Goal: Task Accomplishment & Management: Use online tool/utility

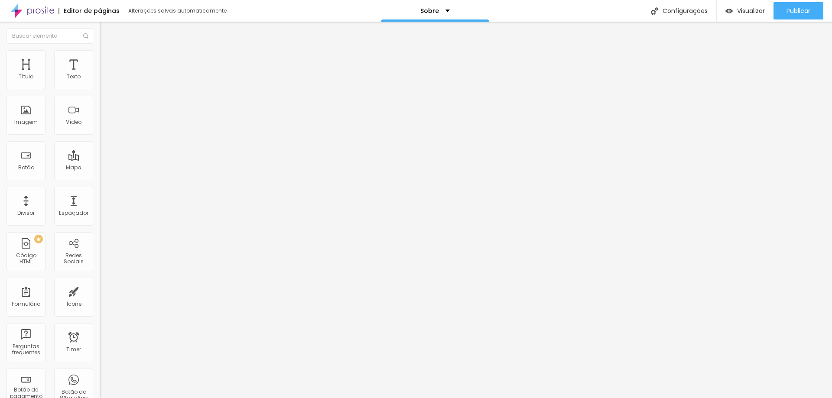
click at [100, 75] on span "Trocar imagem" at bounding box center [123, 70] width 47 height 7
click at [100, 193] on div "Trocar imagem Descrição da imagem (Alt) Alinhamento Proporção Original Cinema 1…" at bounding box center [150, 133] width 100 height 130
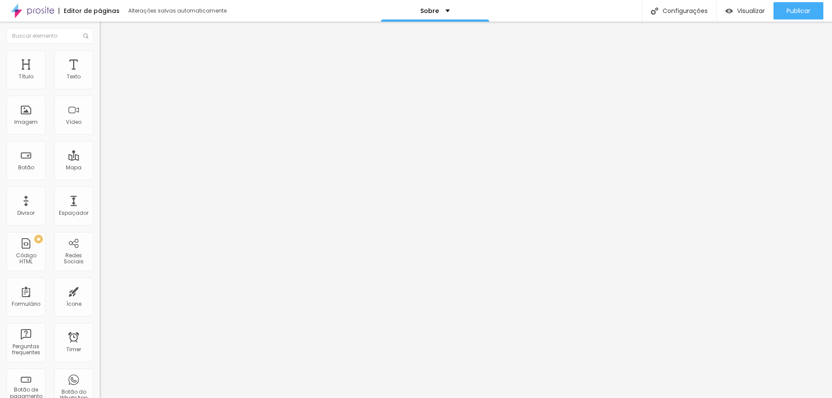
click at [100, 136] on span "Original" at bounding box center [110, 131] width 21 height 7
click at [752, 11] on span "Visualizar" at bounding box center [751, 10] width 28 height 7
click at [100, 75] on span "Trocar imagem" at bounding box center [123, 70] width 47 height 7
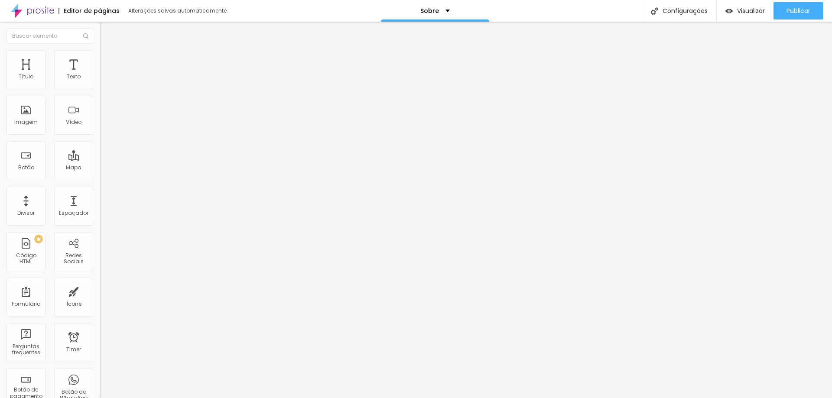
click at [100, 53] on img at bounding box center [104, 54] width 8 height 8
type input "95"
type input "90"
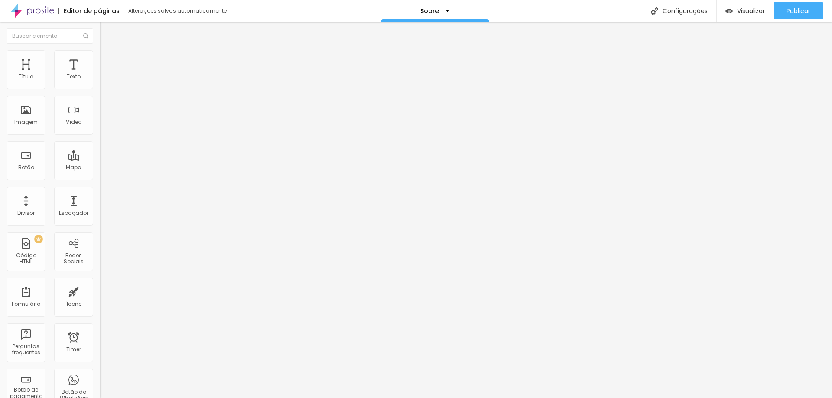
type input "90"
type input "85"
type input "80"
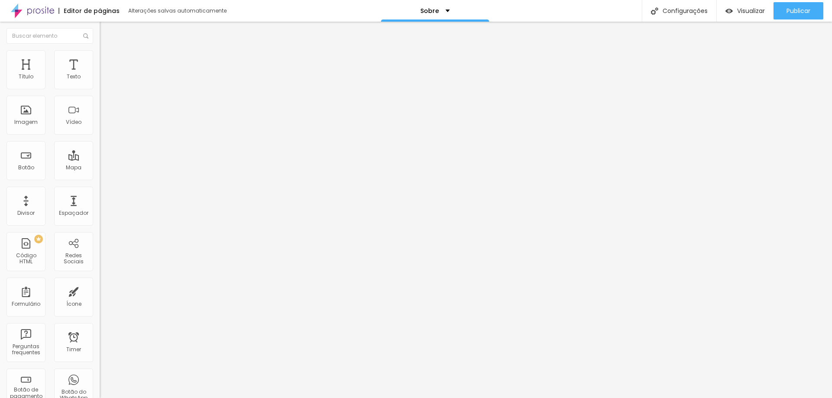
type input "75"
type input "70"
type input "65"
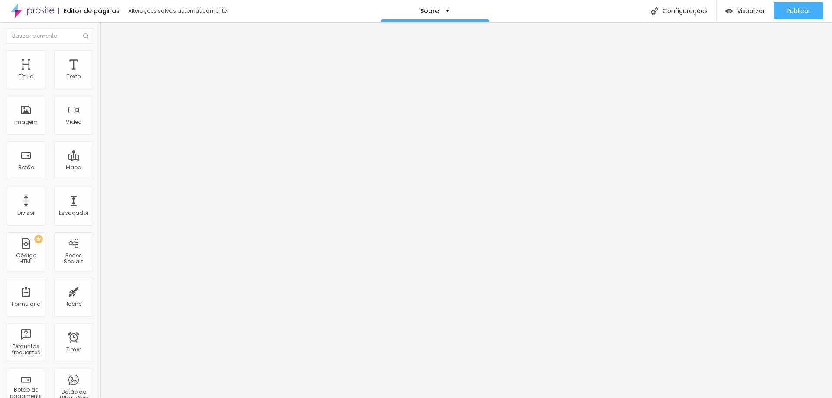
type input "65"
type input "60"
type input "55"
drag, startPoint x: 90, startPoint y: 95, endPoint x: 49, endPoint y: 96, distance: 41.2
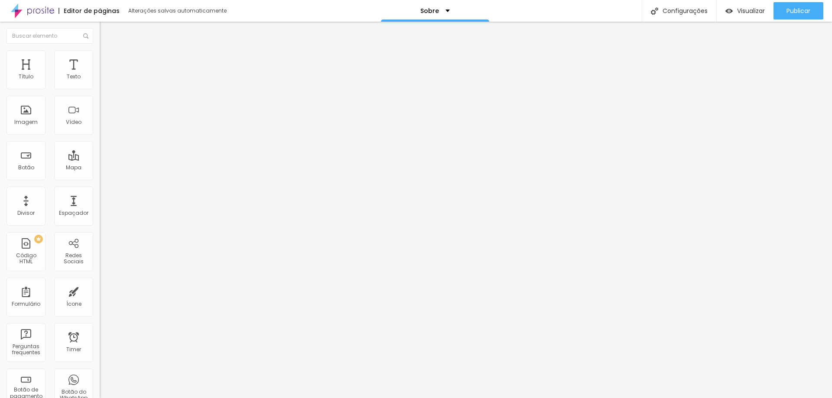
type input "55"
click at [100, 89] on input "range" at bounding box center [128, 85] width 56 height 7
click at [100, 51] on img at bounding box center [104, 54] width 8 height 8
click at [100, 59] on img at bounding box center [104, 63] width 8 height 8
click at [787, 10] on span "Publicar" at bounding box center [799, 10] width 24 height 7
